Goal: Navigation & Orientation: Understand site structure

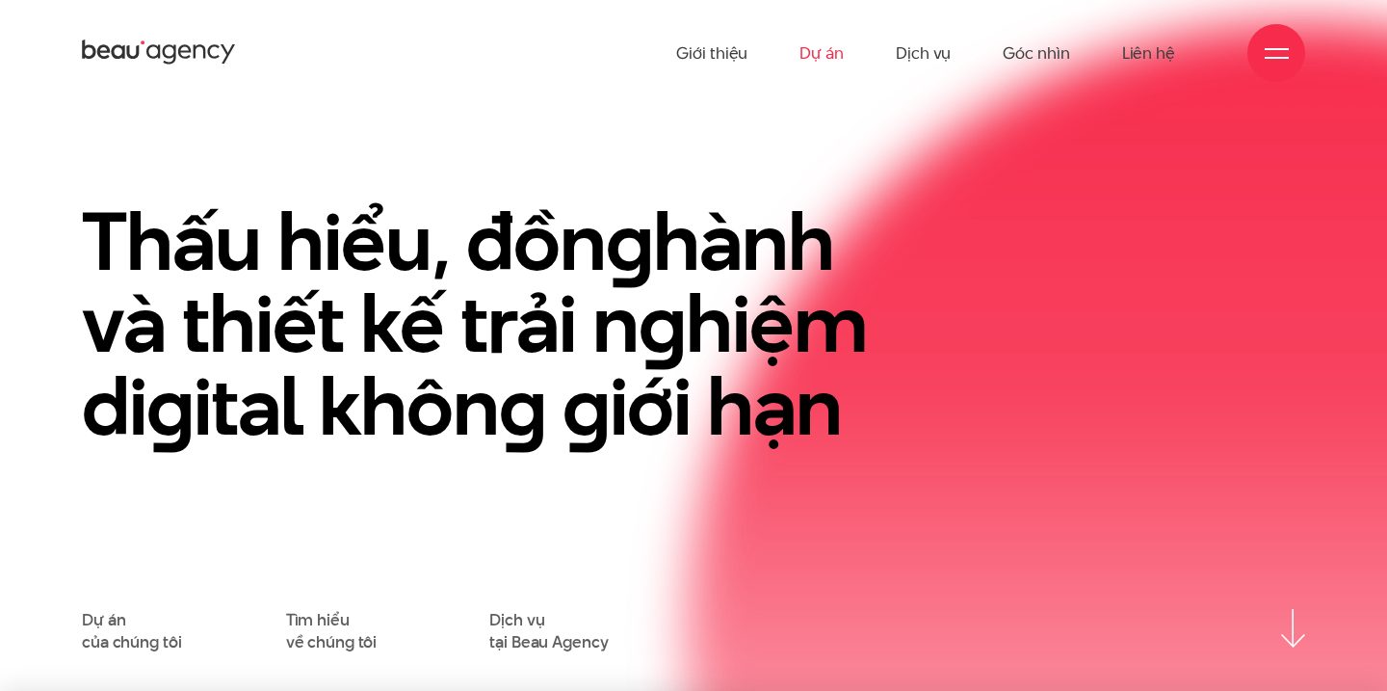
click at [826, 41] on link "Dự án" at bounding box center [821, 53] width 44 height 106
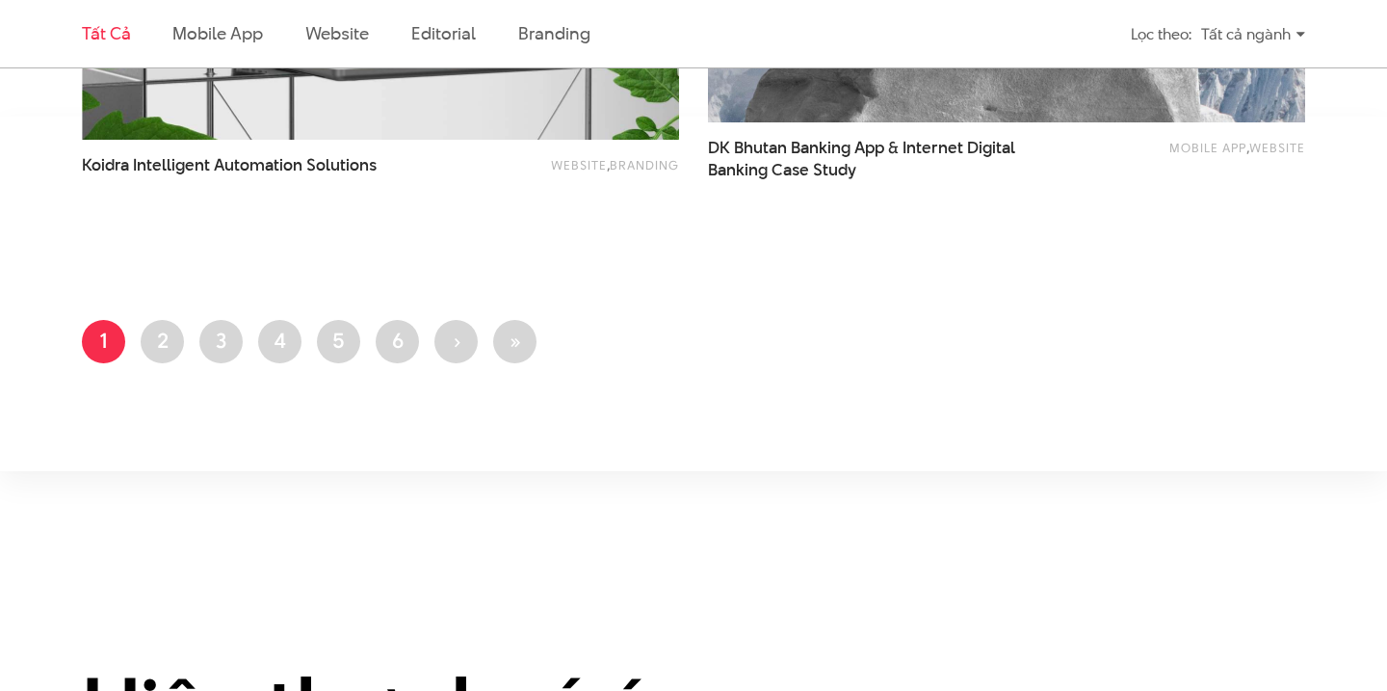
scroll to position [3617, 0]
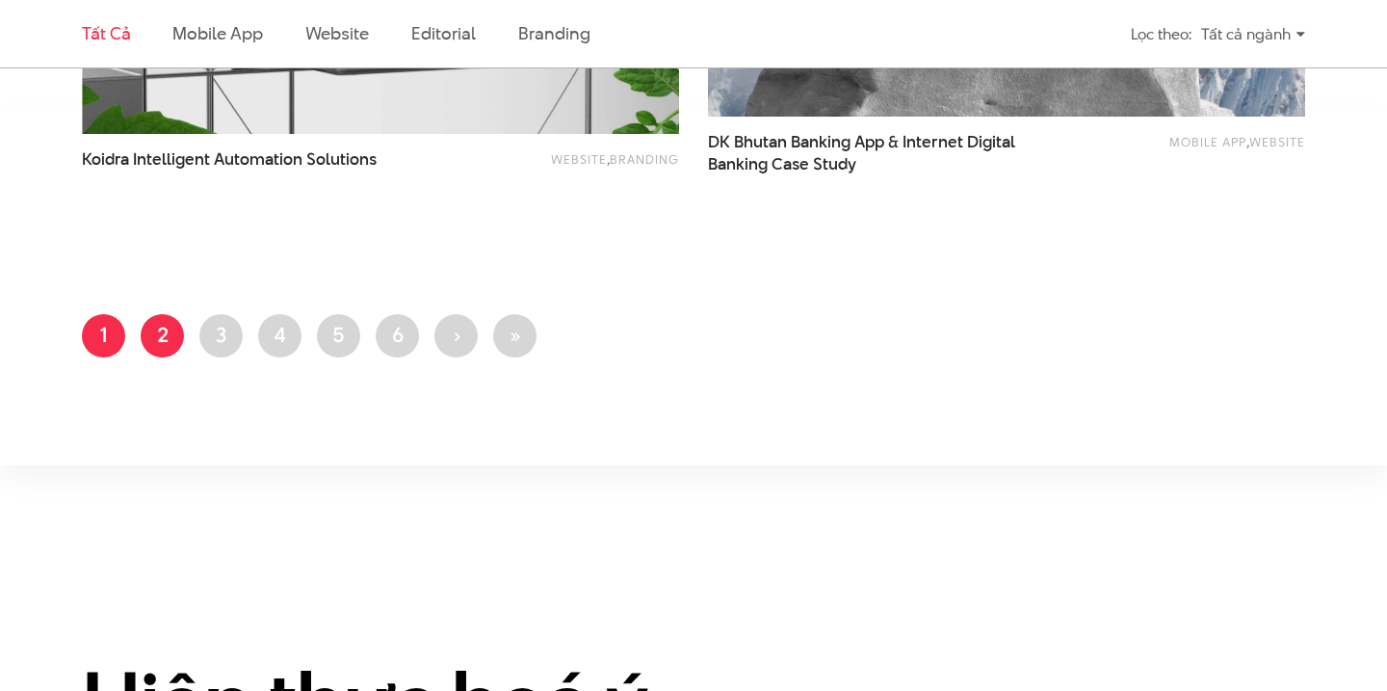
click at [159, 330] on link "Trang 2" at bounding box center [162, 335] width 43 height 43
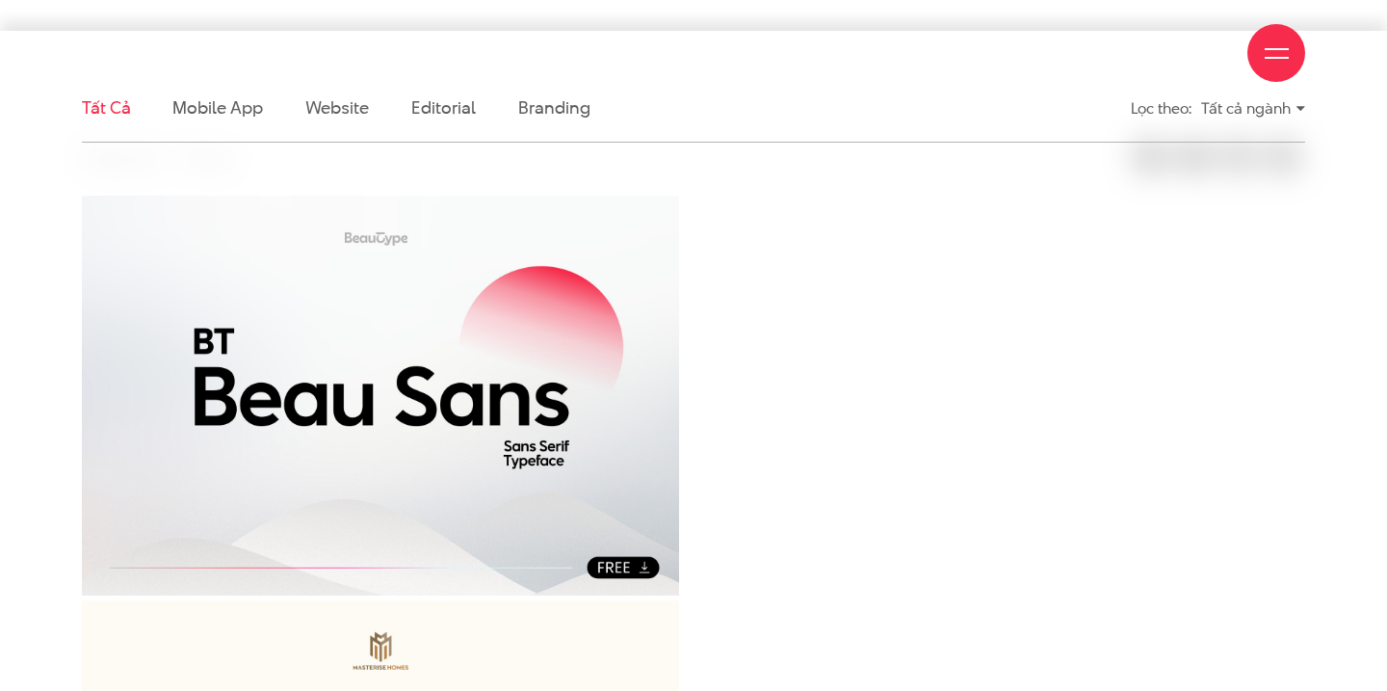
scroll to position [511, 0]
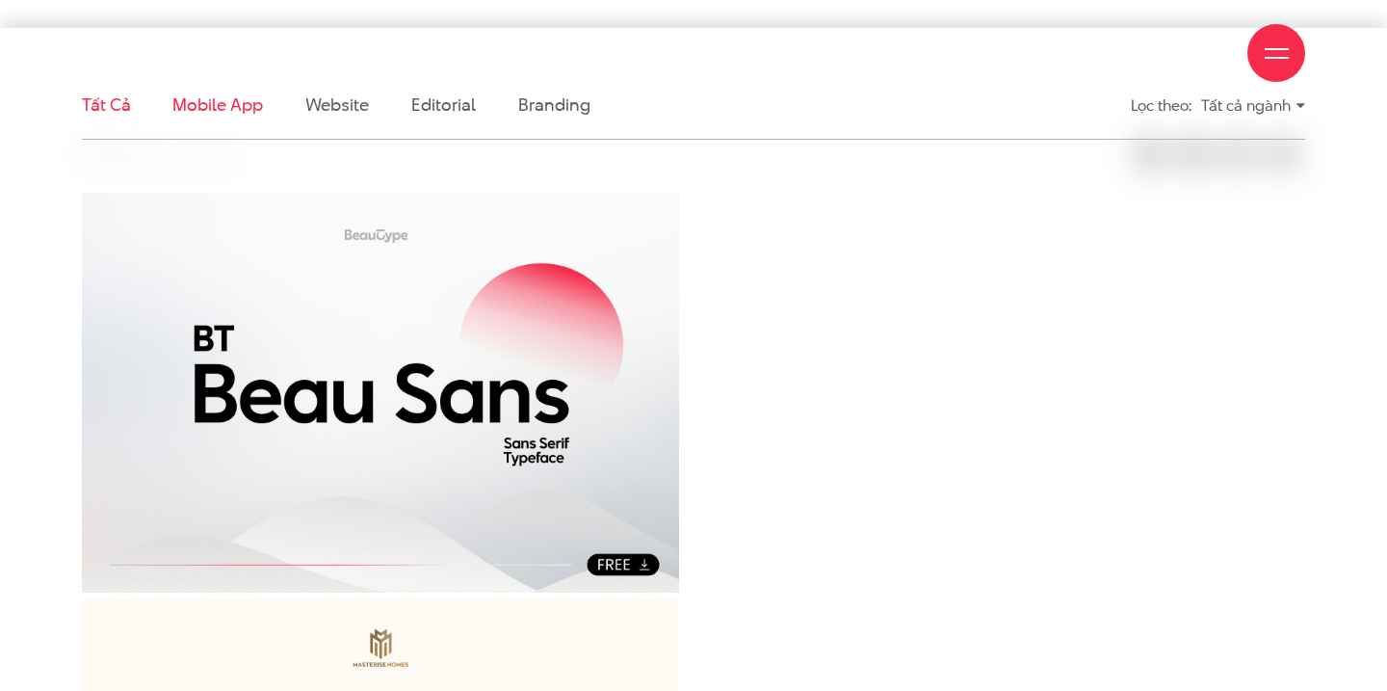
click at [208, 107] on link "Mobile app" at bounding box center [217, 104] width 90 height 24
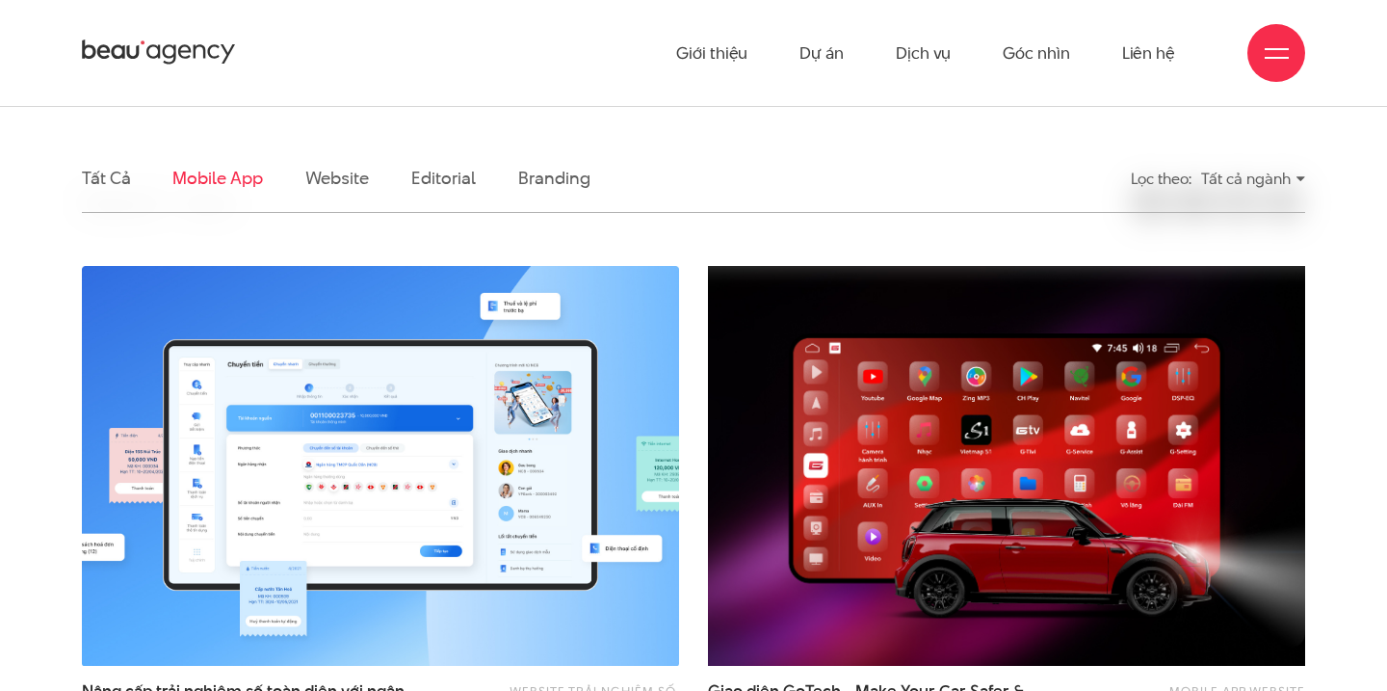
scroll to position [418, 0]
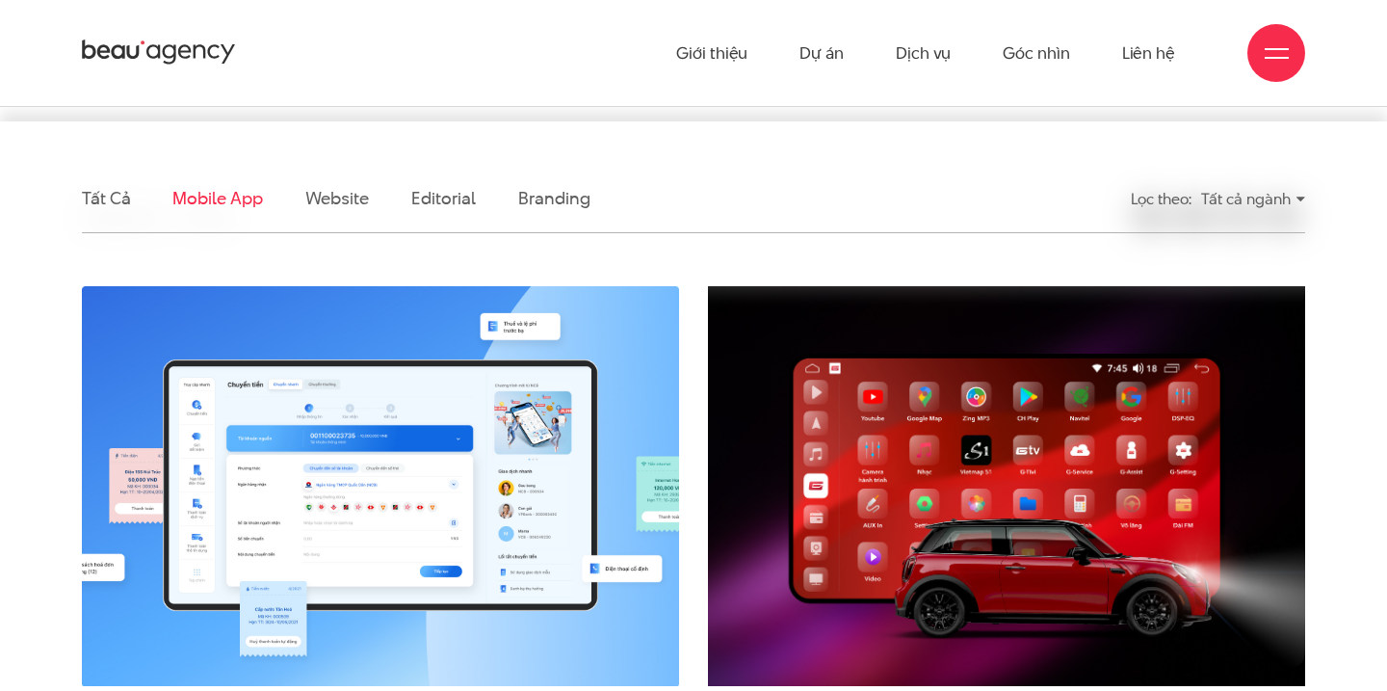
click at [360, 213] on li "Website" at bounding box center [337, 198] width 64 height 67
click at [357, 203] on link "Website" at bounding box center [337, 198] width 64 height 24
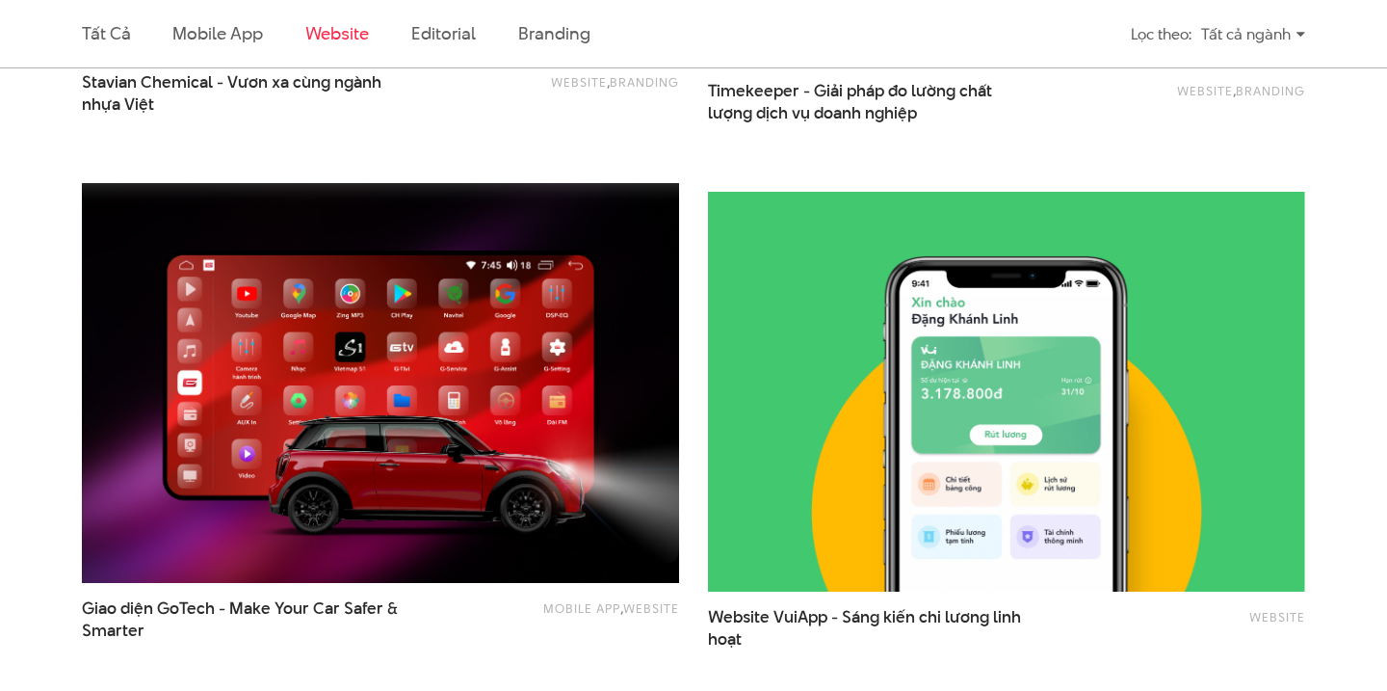
scroll to position [2628, 0]
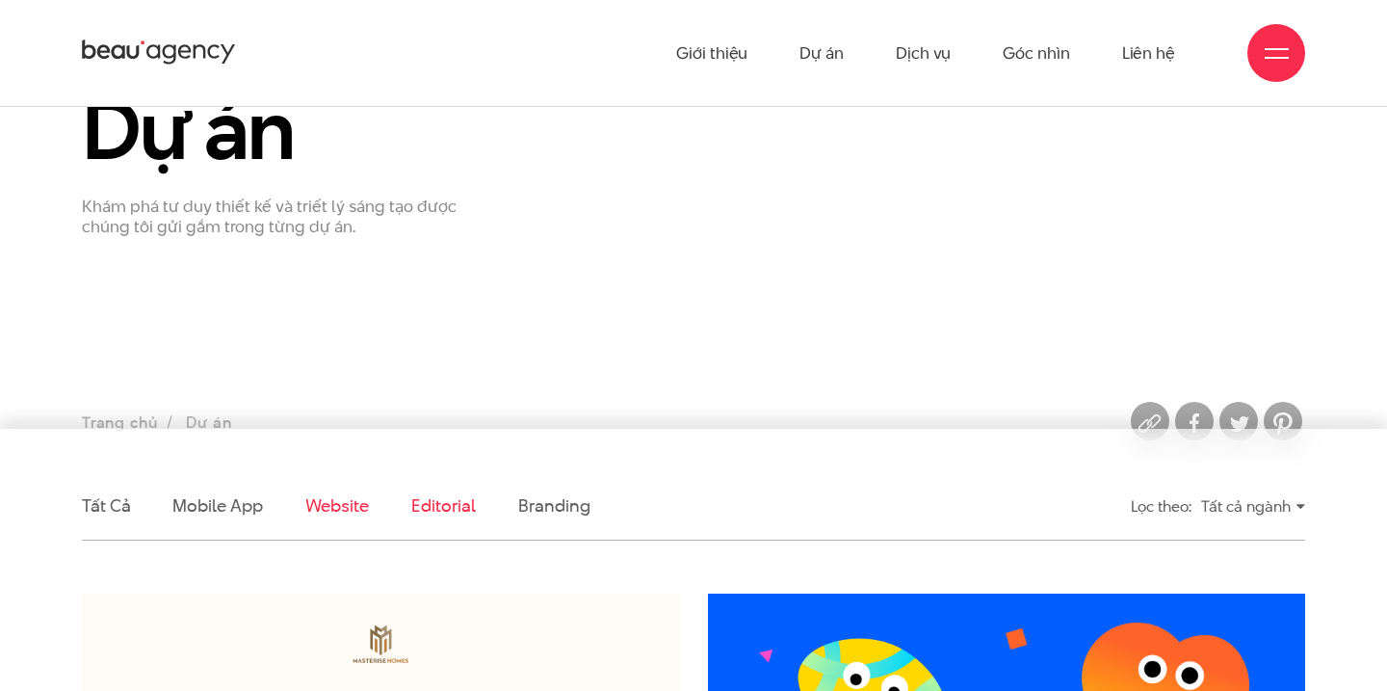
click at [455, 501] on link "Editorial" at bounding box center [443, 505] width 65 height 24
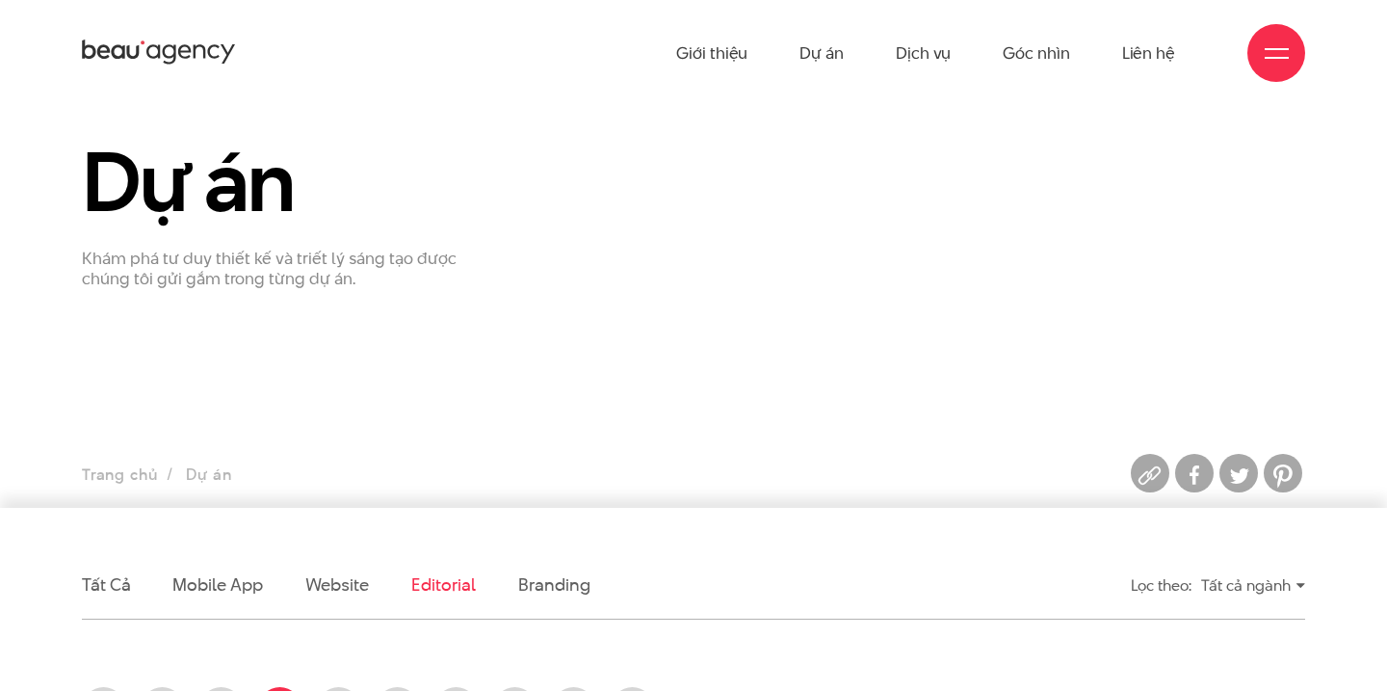
scroll to position [25, 0]
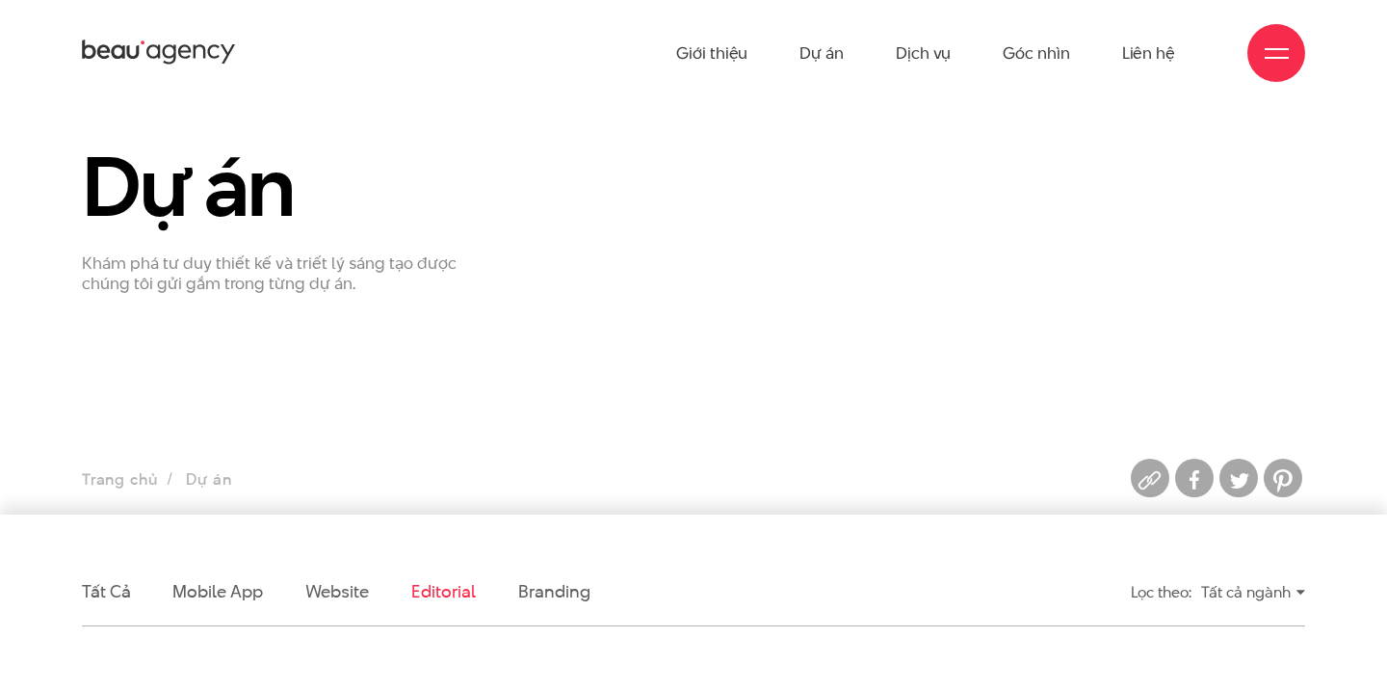
click at [562, 612] on li "Branding" at bounding box center [553, 591] width 71 height 67
click at [552, 587] on link "Branding" at bounding box center [553, 591] width 71 height 24
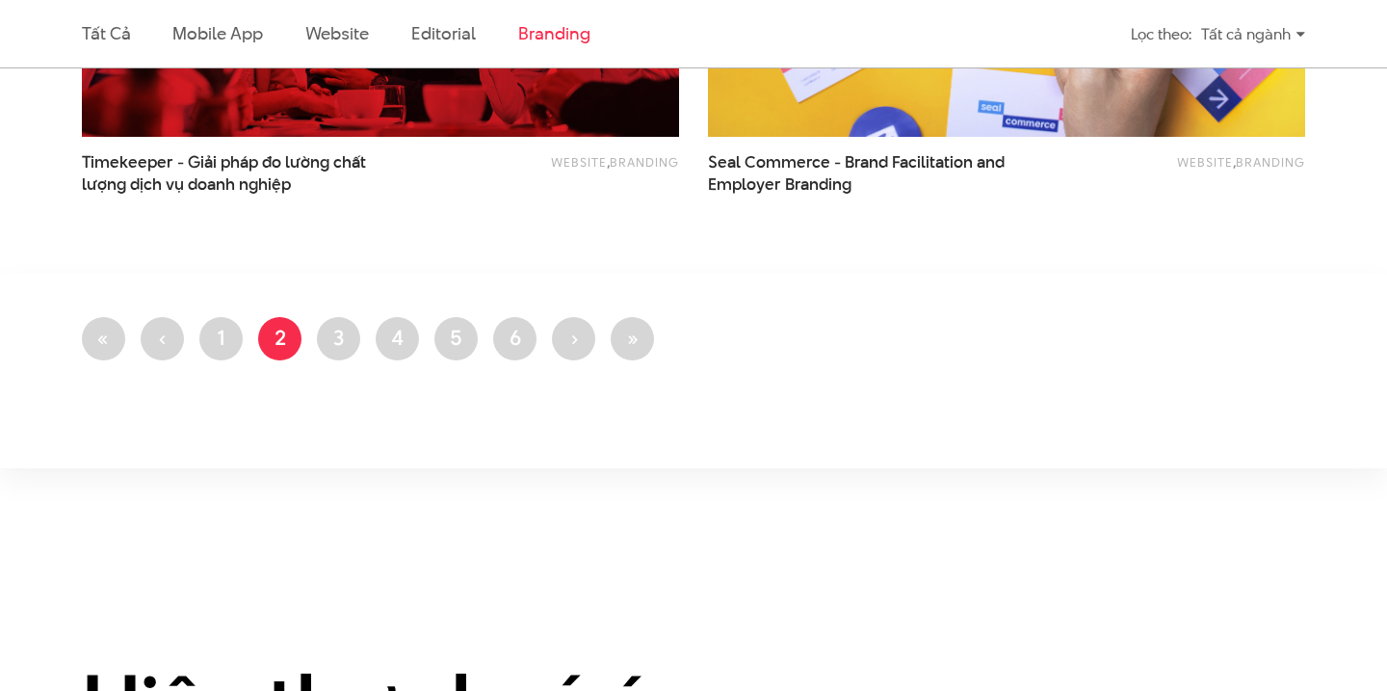
scroll to position [2028, 0]
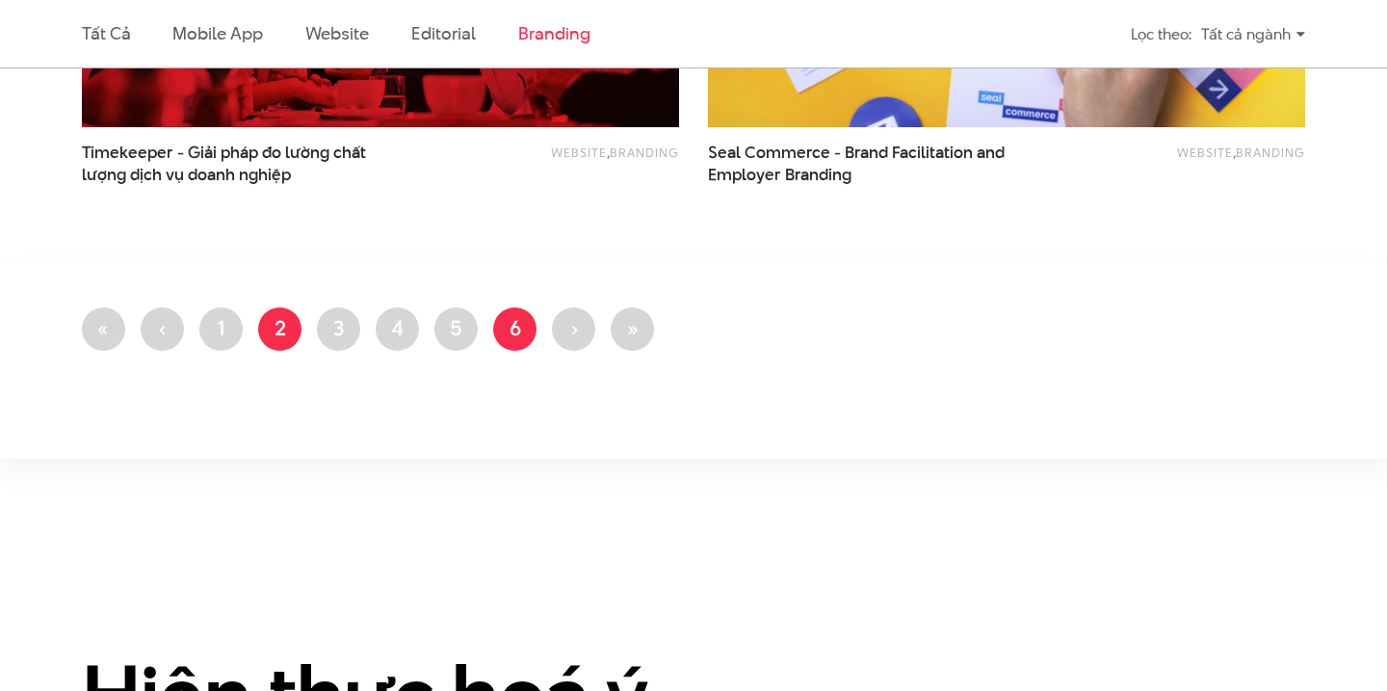
click at [506, 325] on link "Trang 6" at bounding box center [514, 328] width 43 height 43
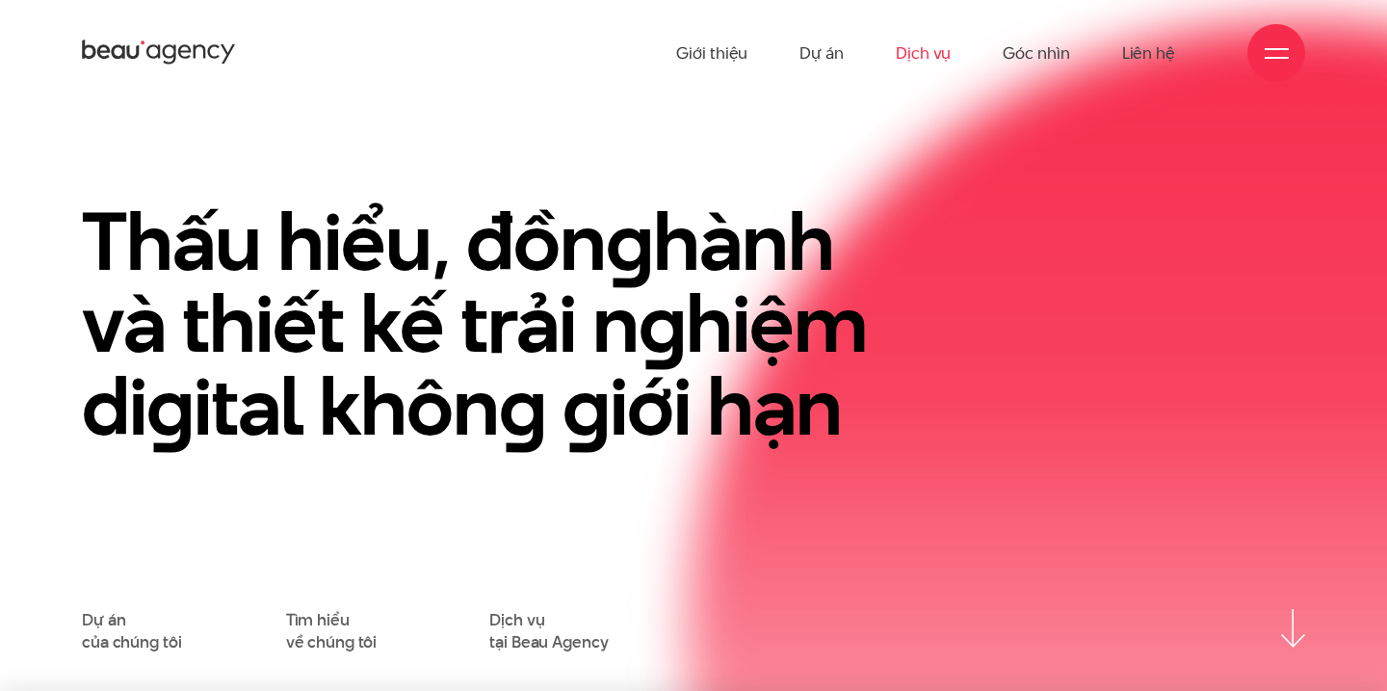
click at [919, 40] on link "Dịch vụ" at bounding box center [923, 53] width 55 height 106
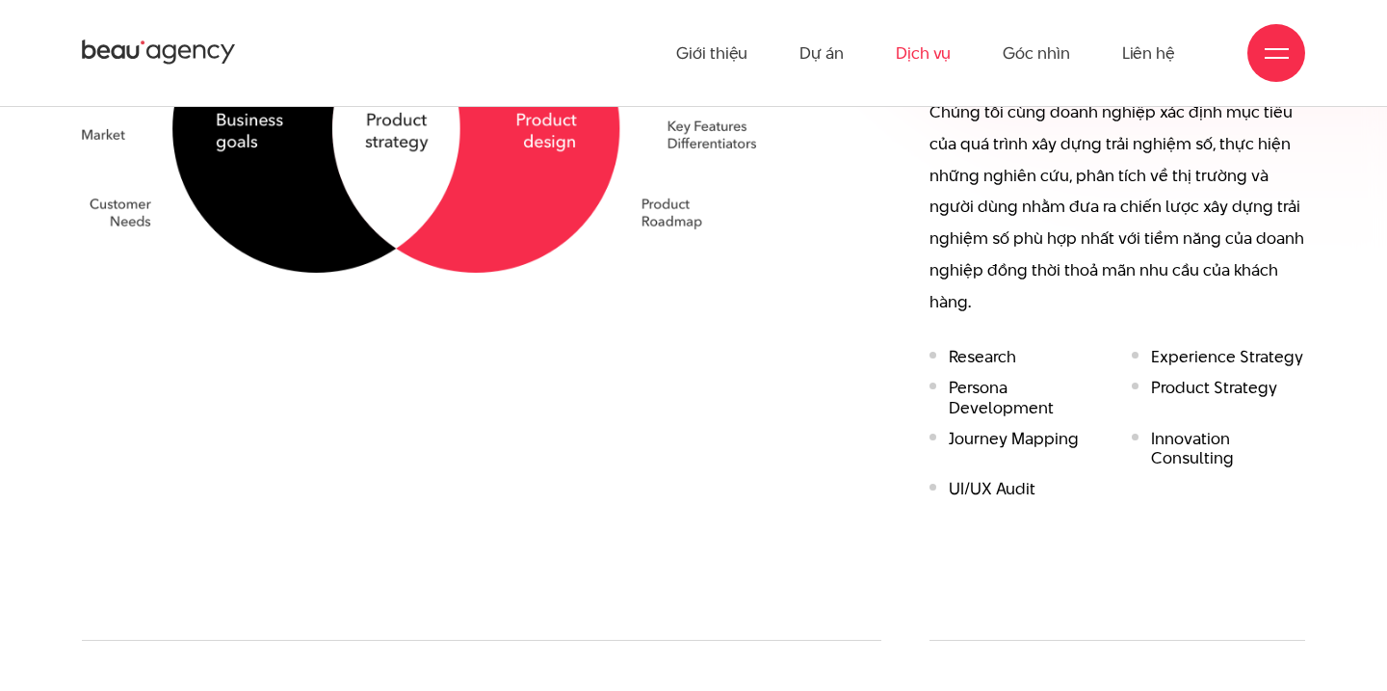
scroll to position [1286, 0]
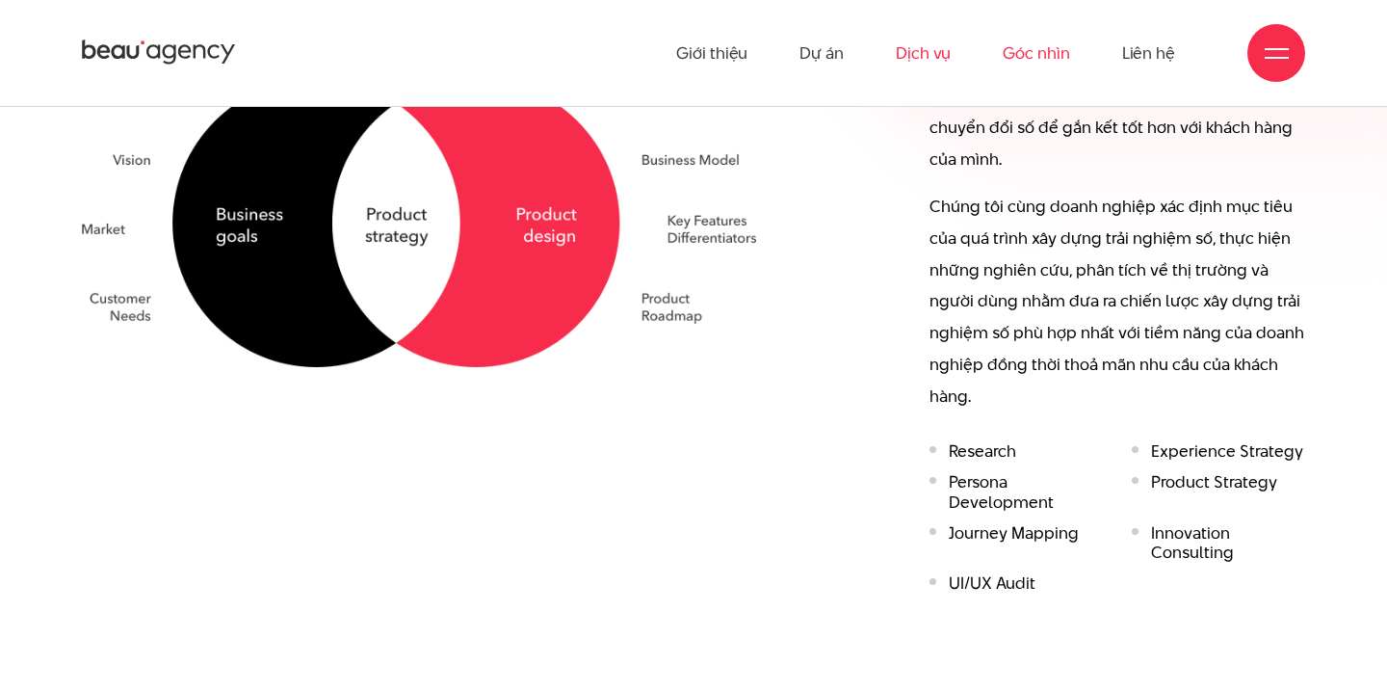
click at [1066, 43] on link "Góc nhìn" at bounding box center [1036, 53] width 66 height 106
